Goal: Task Accomplishment & Management: Manage account settings

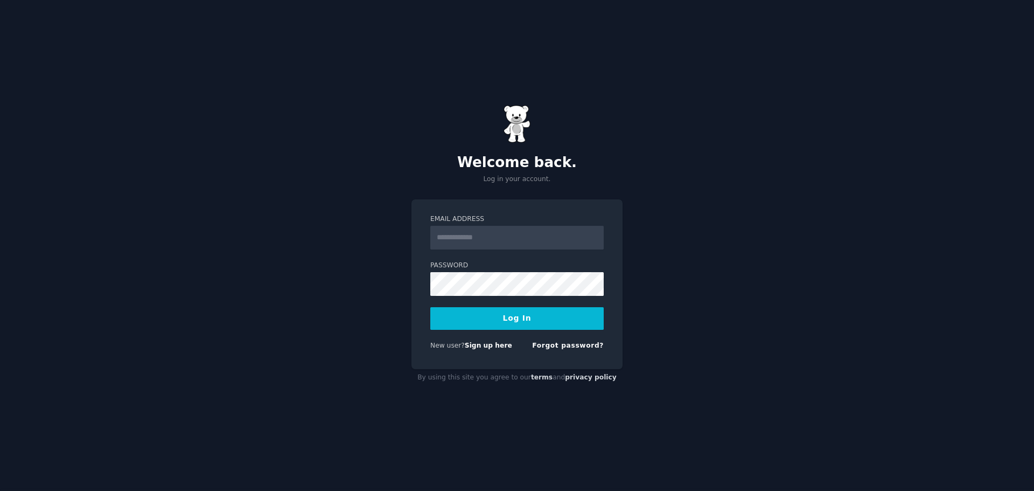
click at [445, 154] on h2 "Welcome back." at bounding box center [516, 162] width 211 height 17
type input "**********"
drag, startPoint x: 464, startPoint y: 320, endPoint x: 514, endPoint y: 317, distance: 50.2
click at [464, 320] on button "Log In" at bounding box center [516, 318] width 173 height 23
